Goal: Navigation & Orientation: Go to known website

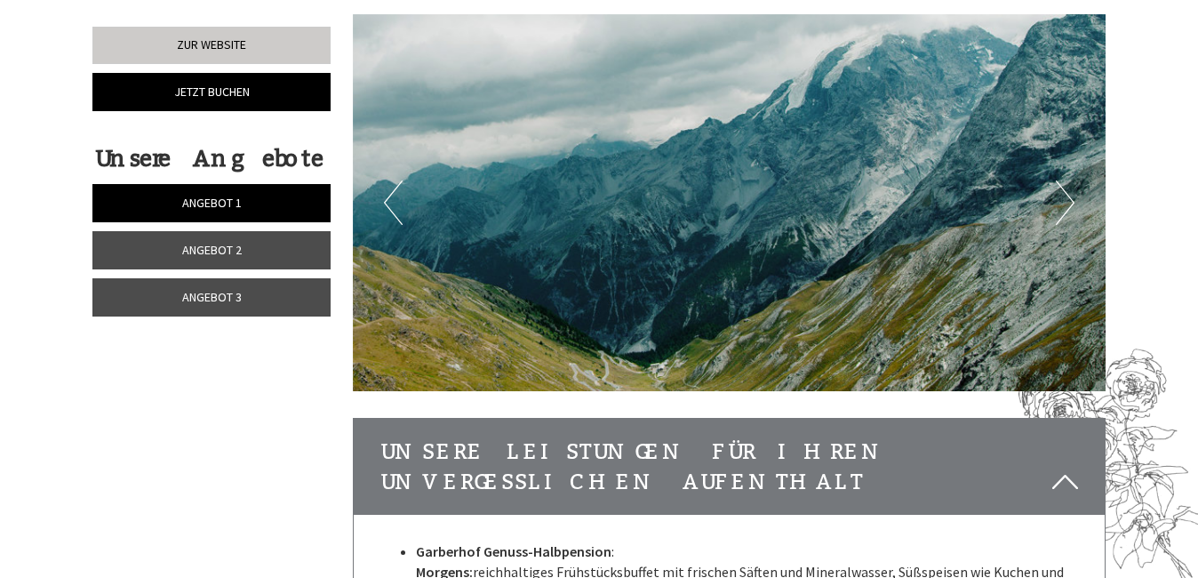
scroll to position [2244, 0]
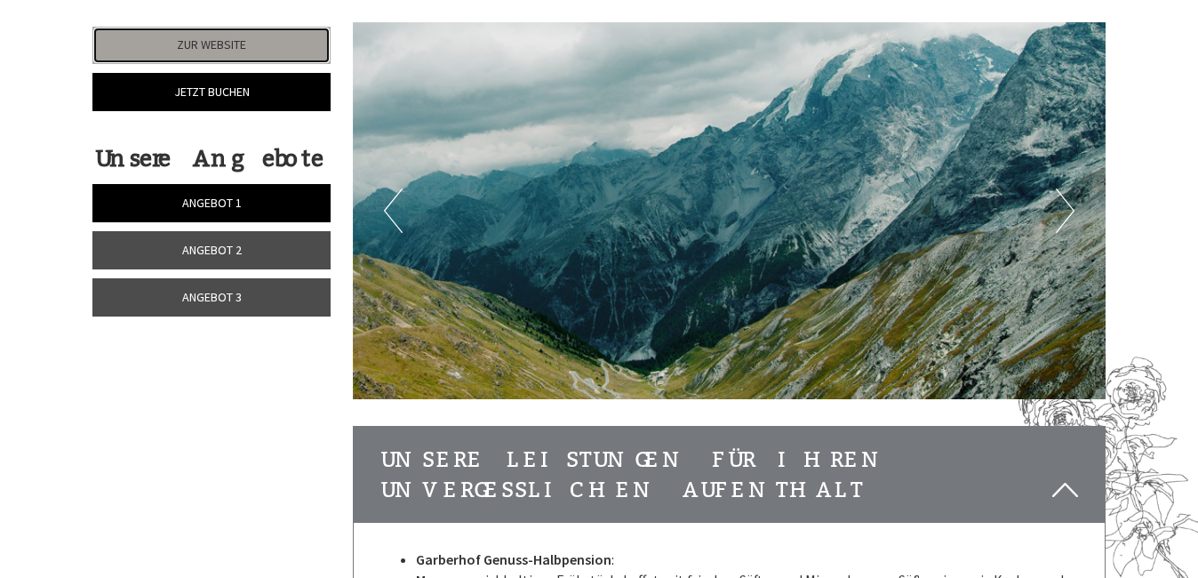
click at [250, 37] on link "Zur Website" at bounding box center [211, 45] width 238 height 37
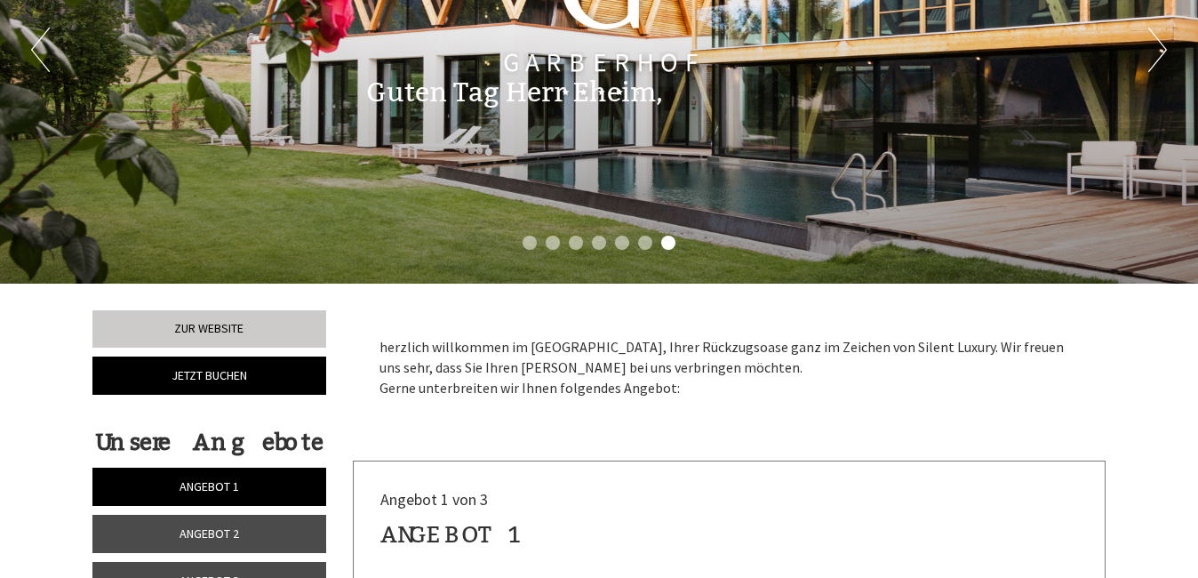
scroll to position [156, 0]
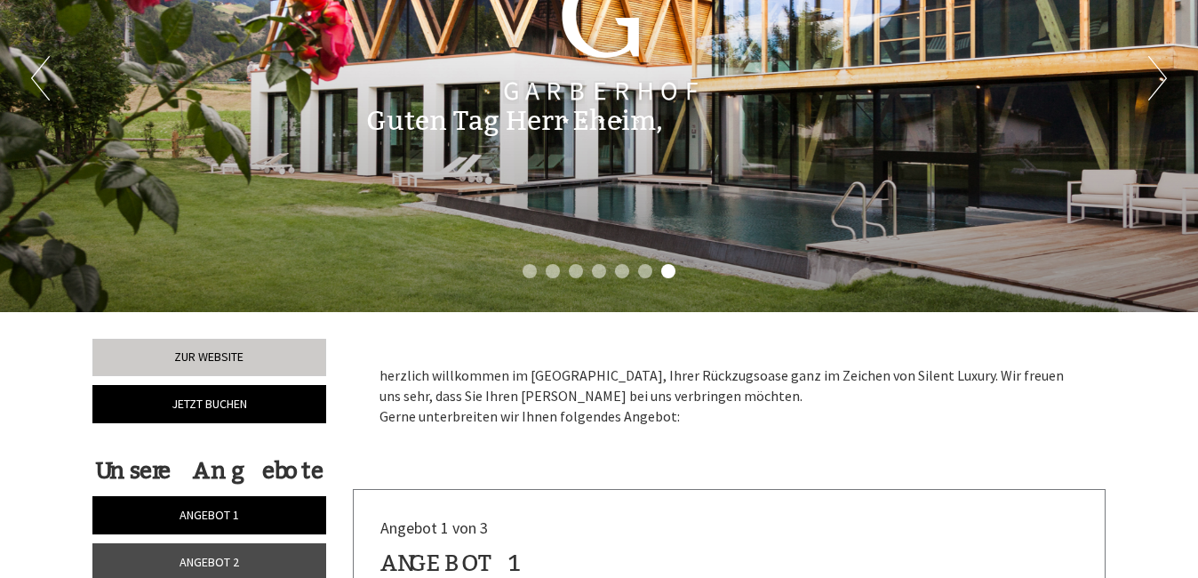
click at [642, 265] on li "6" at bounding box center [645, 271] width 14 height 14
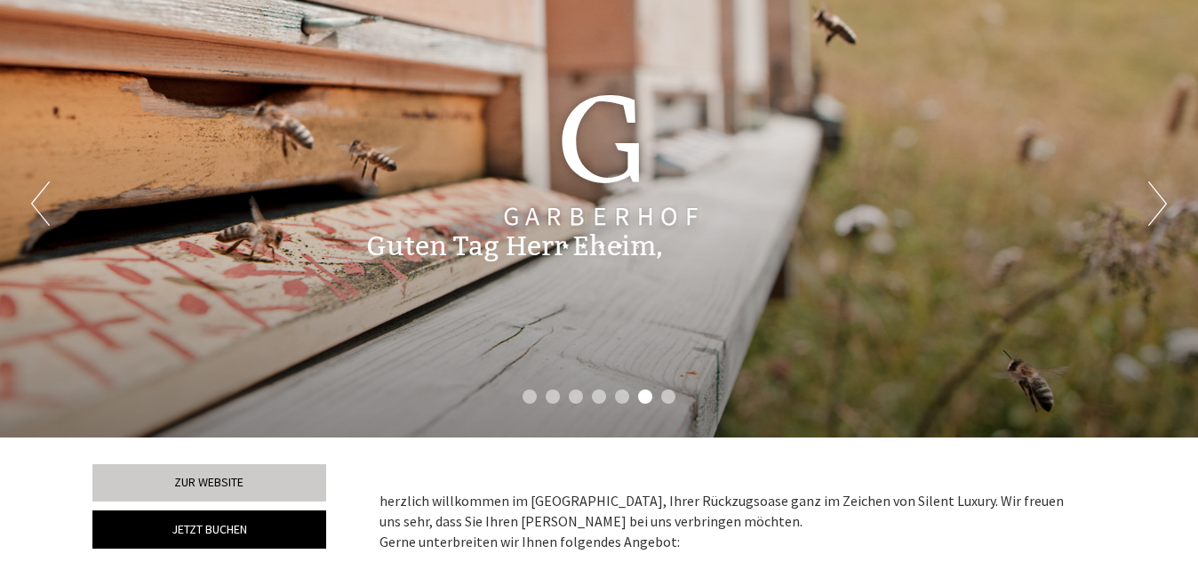
scroll to position [0, 0]
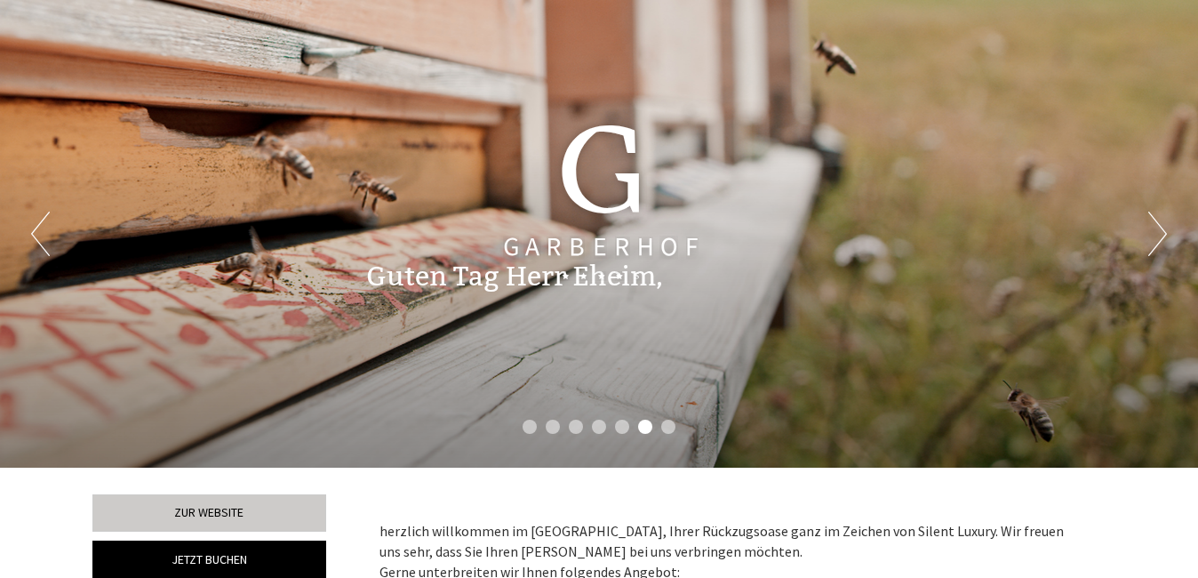
click at [617, 430] on li "5" at bounding box center [622, 426] width 14 height 14
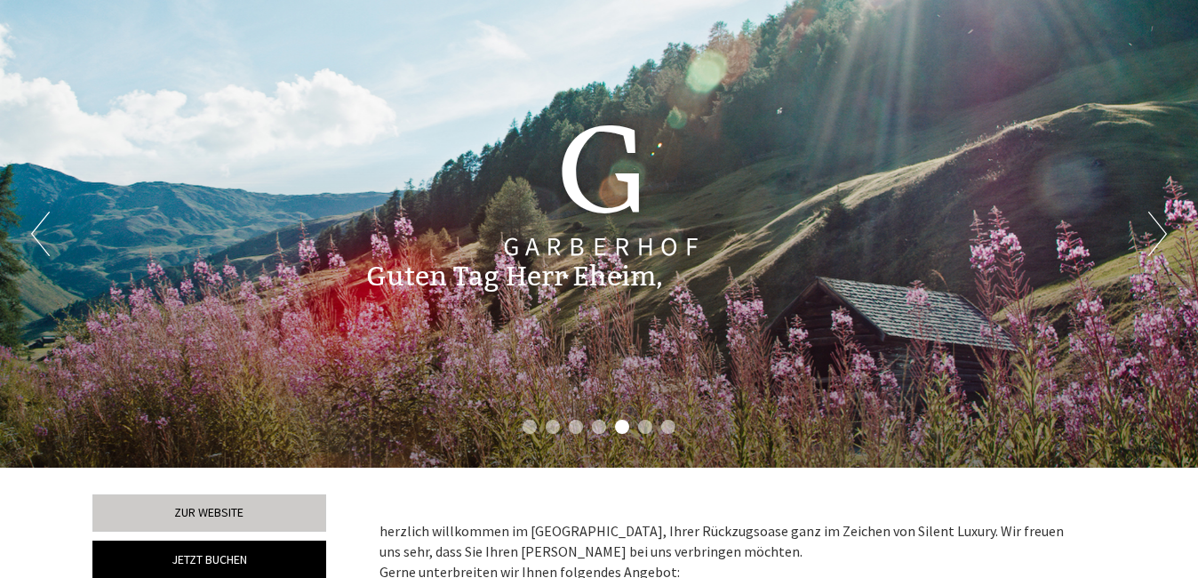
click at [595, 432] on li "4" at bounding box center [599, 426] width 14 height 14
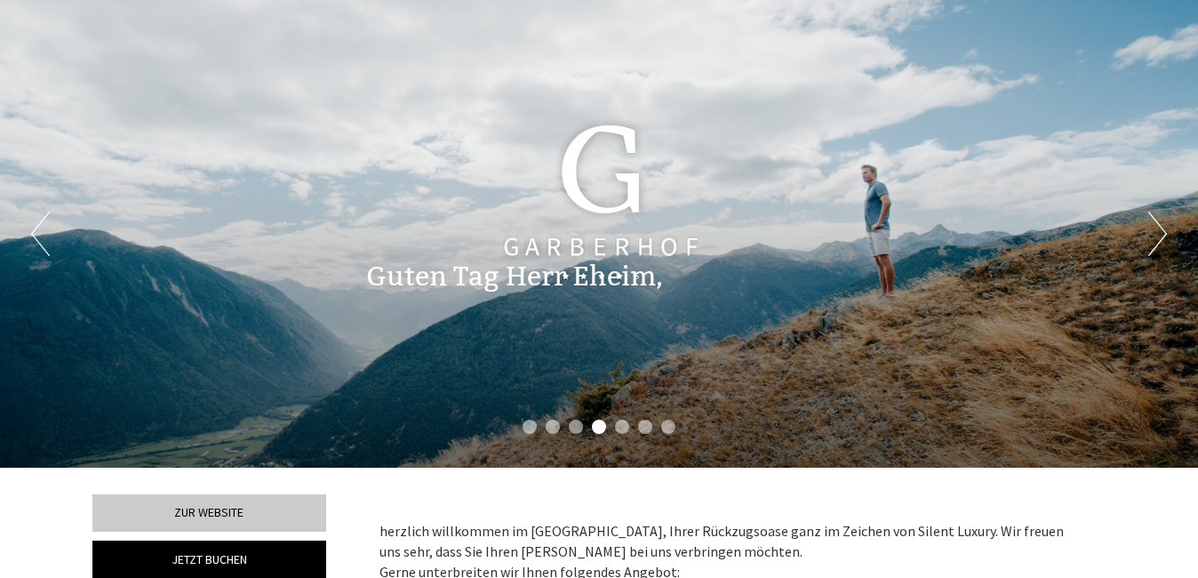
click at [576, 427] on li "3" at bounding box center [576, 426] width 14 height 14
click at [617, 431] on li "5" at bounding box center [622, 426] width 14 height 14
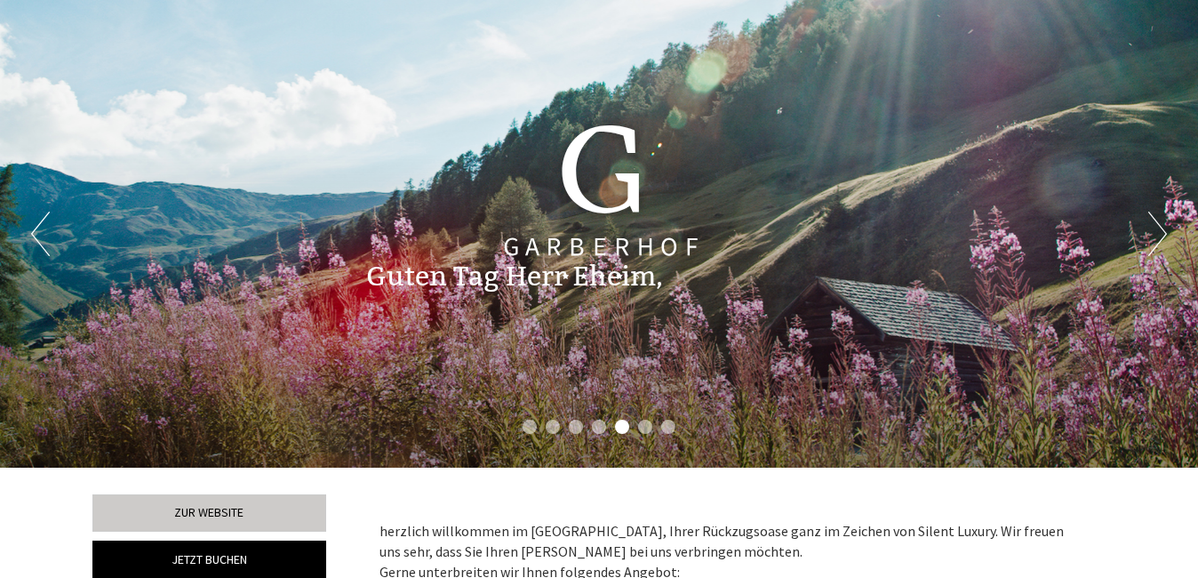
click at [594, 433] on ul "1 2 3 4 5 6 7" at bounding box center [599, 429] width 1198 height 20
click at [603, 425] on li "4" at bounding box center [599, 426] width 14 height 14
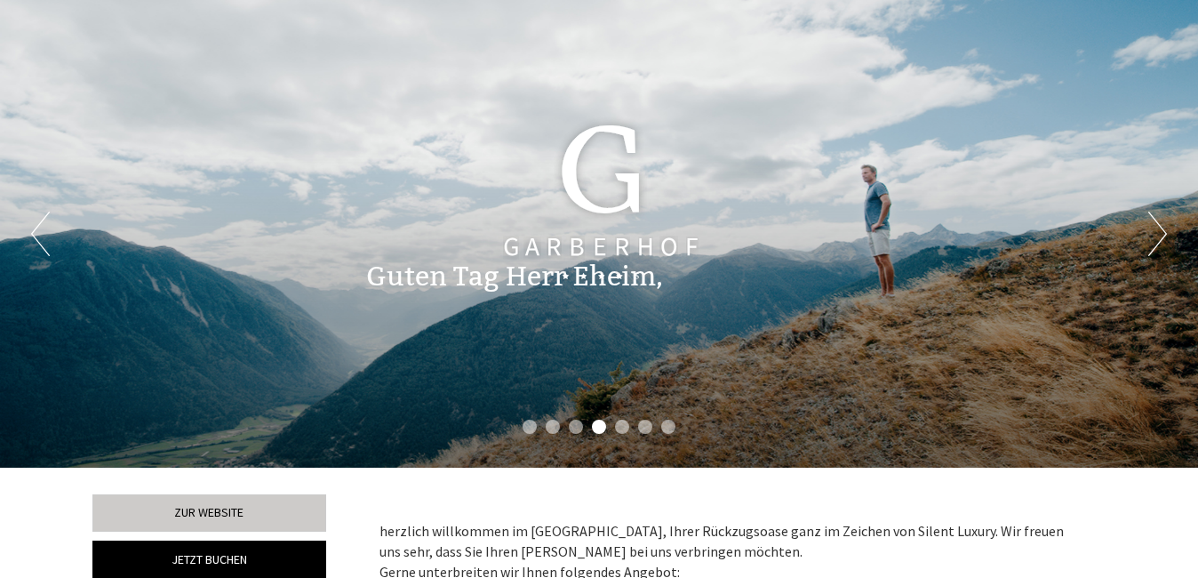
click at [575, 427] on li "3" at bounding box center [576, 426] width 14 height 14
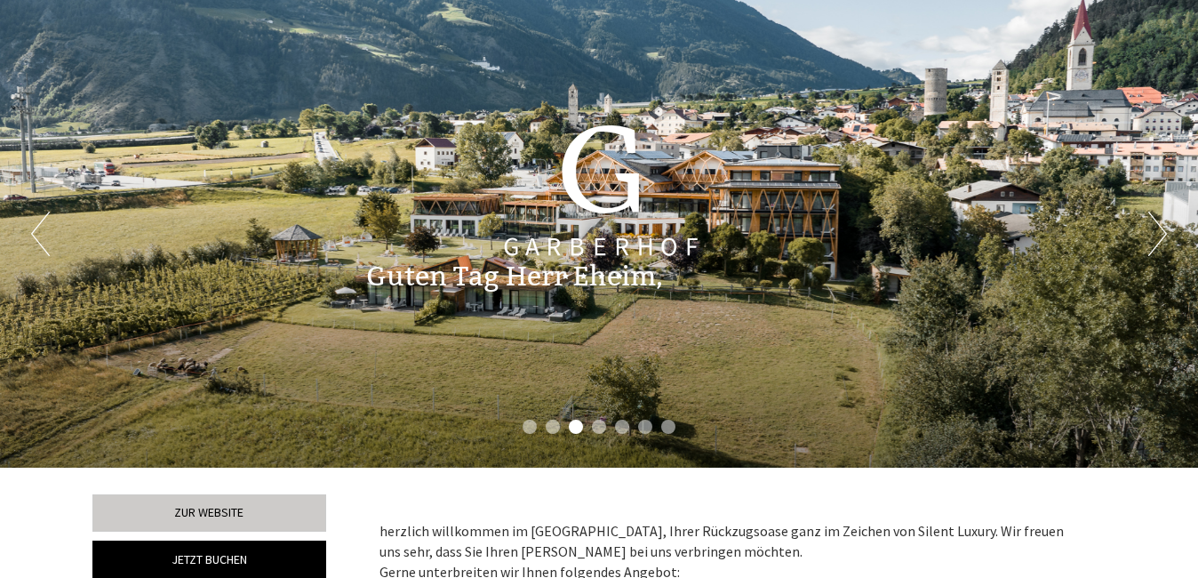
click at [548, 428] on li "2" at bounding box center [553, 426] width 14 height 14
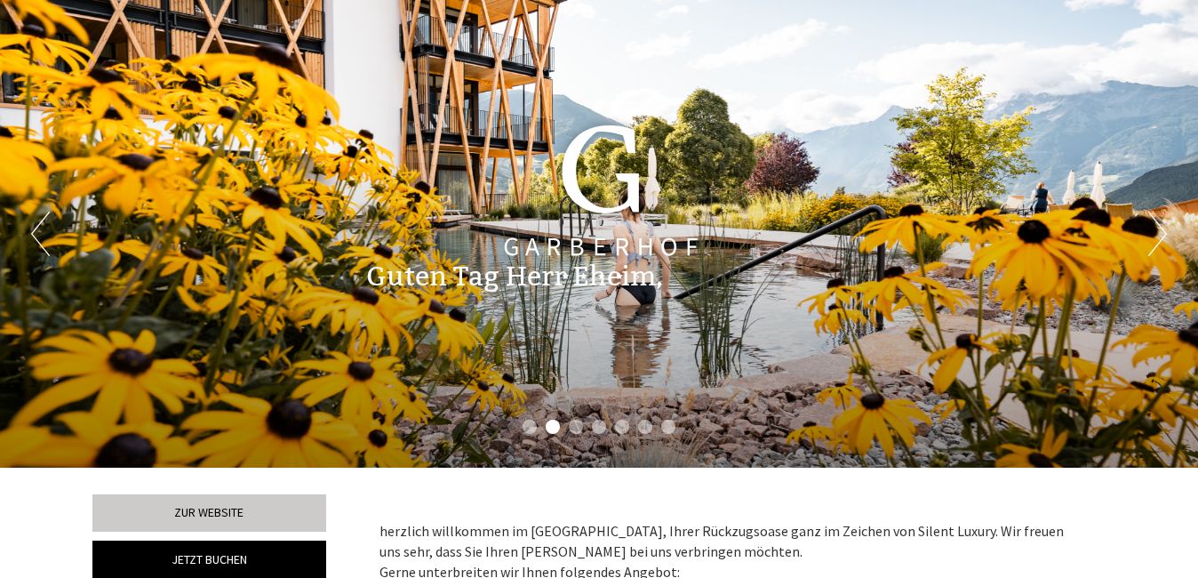
click at [533, 423] on li "1" at bounding box center [530, 426] width 14 height 14
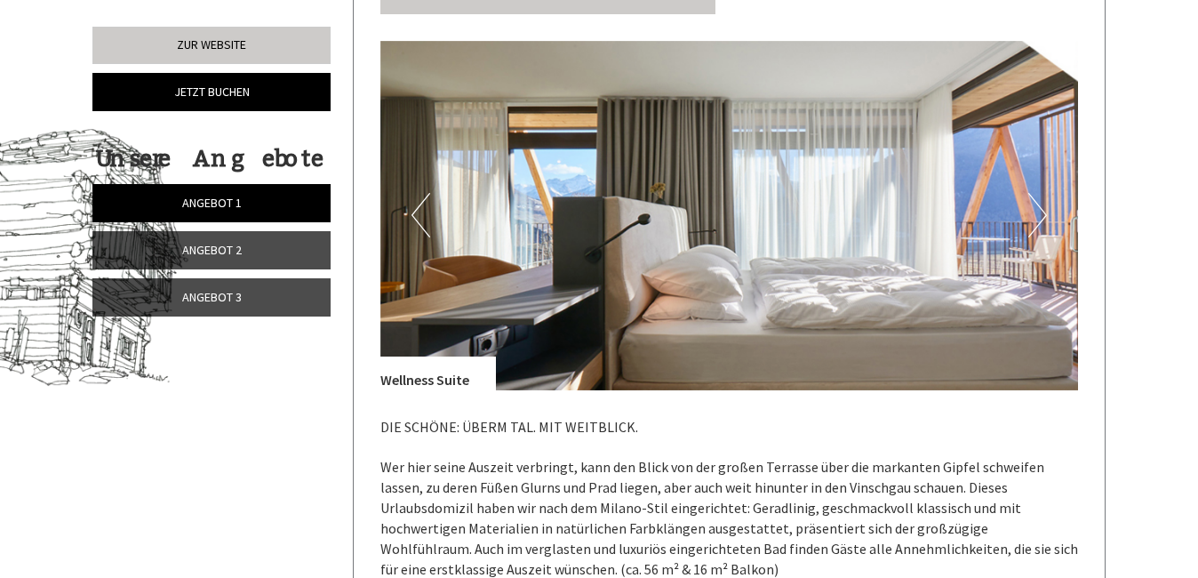
scroll to position [866, 0]
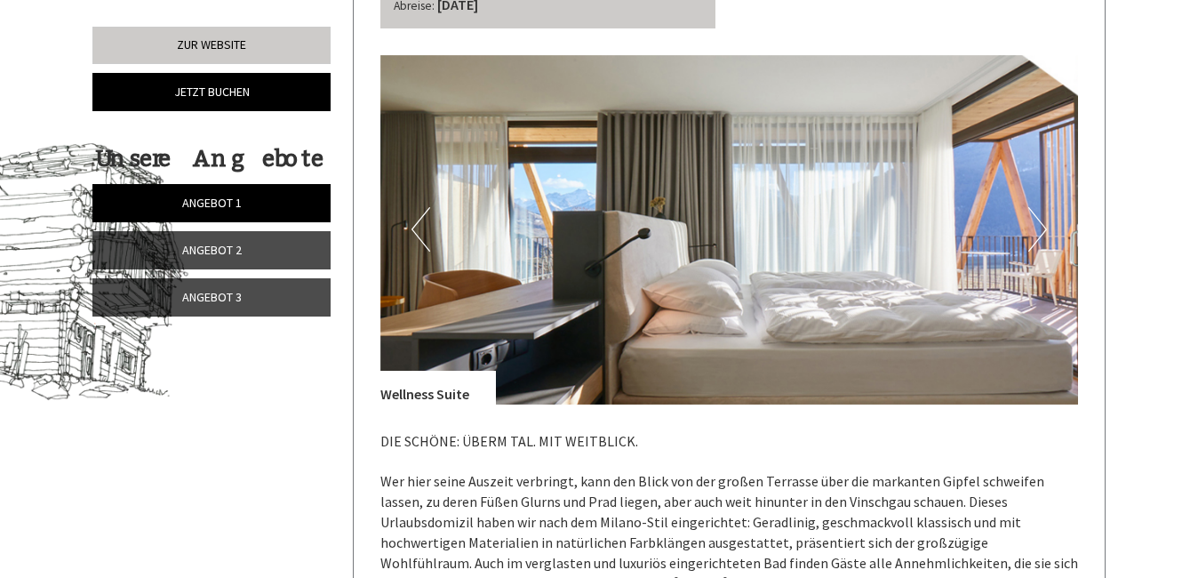
click at [1037, 233] on button "Next" at bounding box center [1037, 229] width 19 height 44
